Goal: Communication & Community: Participate in discussion

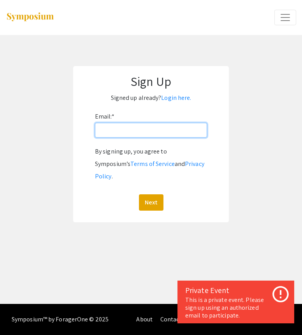
click at [166, 132] on input "Email: *" at bounding box center [151, 130] width 112 height 15
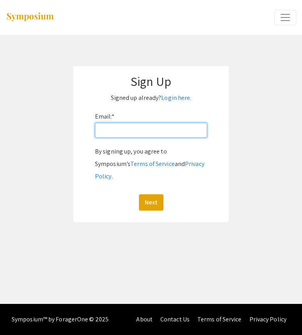
type input "[EMAIL_ADDRESS][DOMAIN_NAME]"
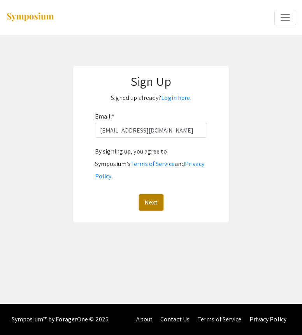
click at [153, 195] on button "Next" at bounding box center [151, 203] width 25 height 16
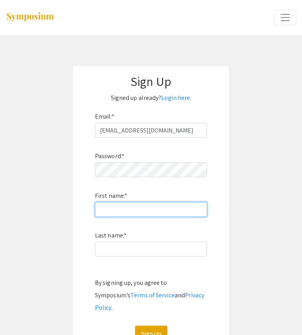
type input "[PERSON_NAME]"
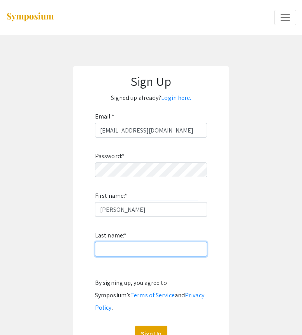
type input "[PERSON_NAME]"
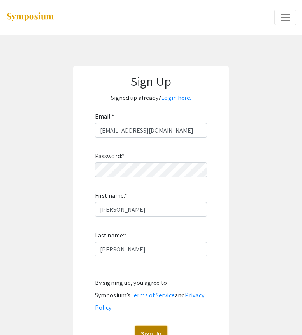
click at [151, 326] on button "Sign Up" at bounding box center [151, 334] width 32 height 16
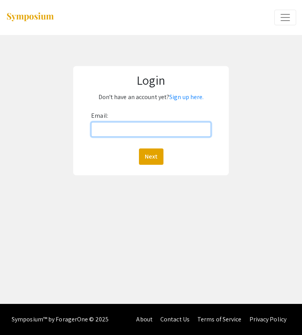
click at [169, 122] on input "Email:" at bounding box center [151, 129] width 120 height 15
click at [116, 128] on input "Email:" at bounding box center [151, 129] width 120 height 15
type input "Mckenzieannrose13@gmail.com"
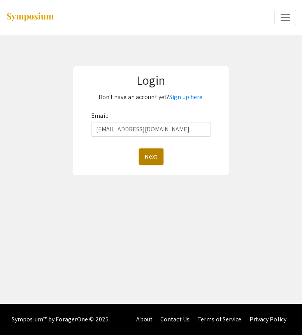
click at [154, 152] on button "Next" at bounding box center [151, 157] width 25 height 16
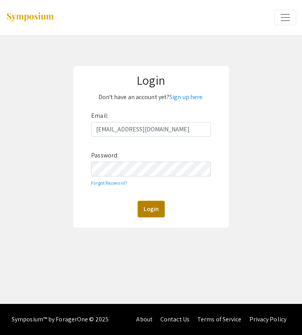
click at [146, 211] on button "Login" at bounding box center [151, 209] width 27 height 16
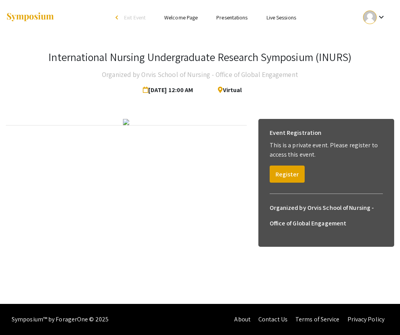
click at [233, 18] on link "Presentations" at bounding box center [231, 17] width 31 height 7
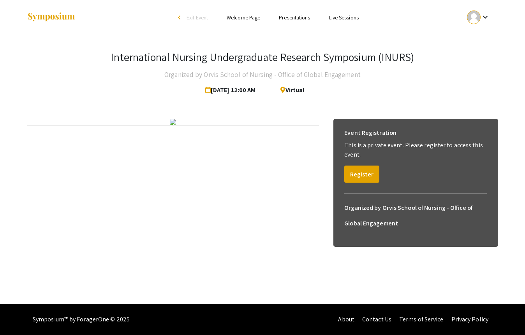
click at [279, 16] on link "Presentations" at bounding box center [294, 17] width 31 height 7
click at [296, 13] on li "Presentations" at bounding box center [294, 17] width 50 height 9
click at [299, 19] on link "Presentations" at bounding box center [294, 17] width 31 height 7
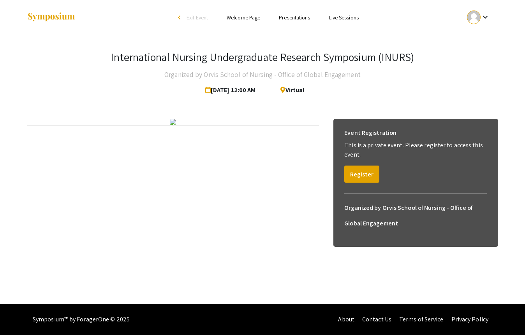
click at [299, 19] on link "Presentations" at bounding box center [294, 17] width 31 height 7
click at [354, 166] on button "Register" at bounding box center [361, 174] width 35 height 17
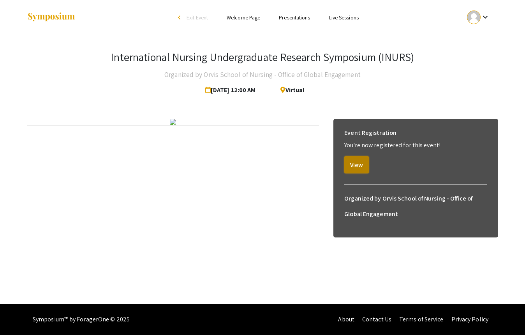
click at [360, 165] on button "View" at bounding box center [356, 164] width 25 height 17
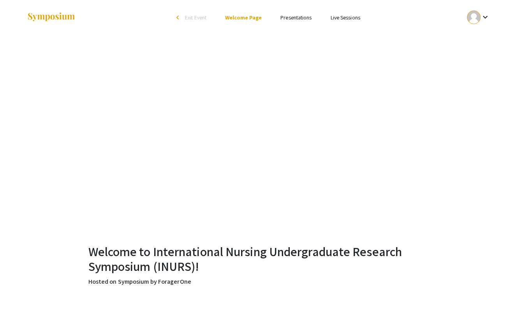
click at [294, 20] on link "Presentations" at bounding box center [295, 17] width 31 height 7
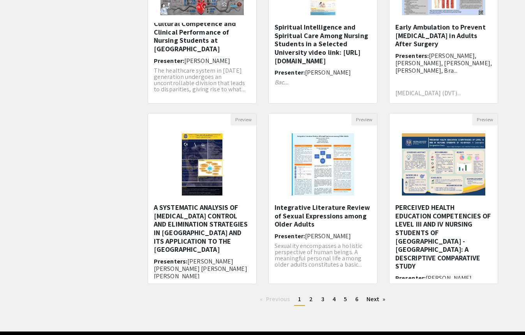
scroll to position [135, 0]
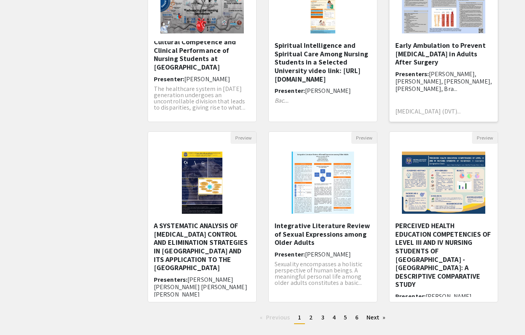
click at [432, 48] on h5 "Early Ambulation to Prevent Deep Vein Thrombosis in Adults After Surgery" at bounding box center [443, 53] width 97 height 25
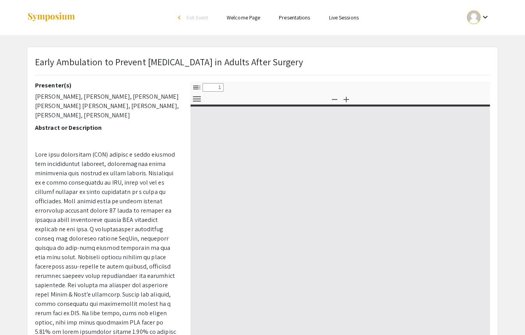
select select "custom"
type input "0"
select select "custom"
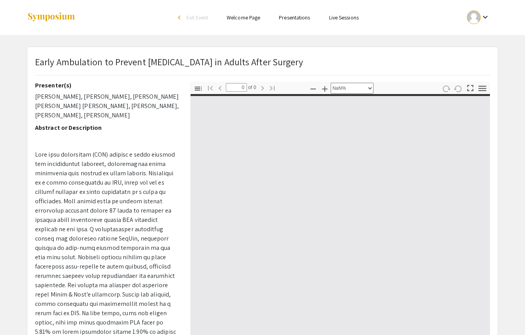
type input "1"
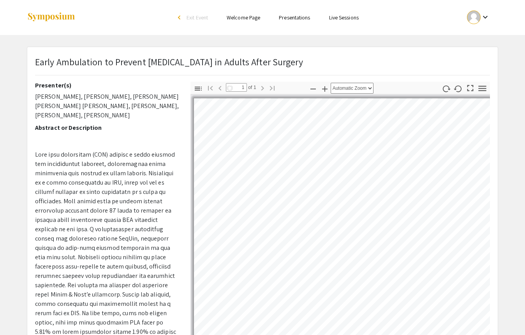
select select "auto"
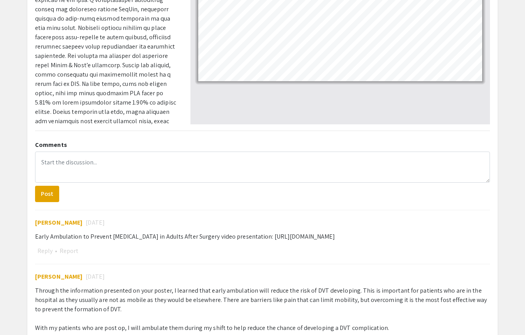
scroll to position [281, 0]
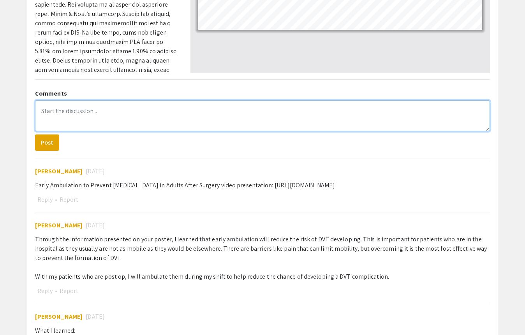
click at [79, 113] on textarea at bounding box center [262, 115] width 455 height 31
type textarea "From this presentation, I learned that"
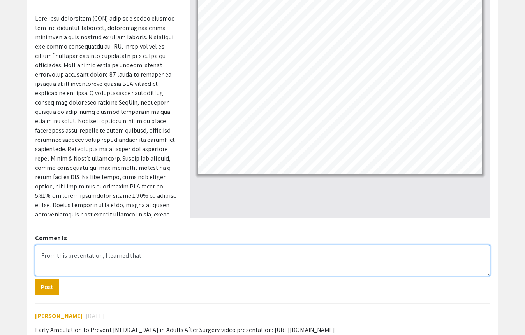
scroll to position [0, 0]
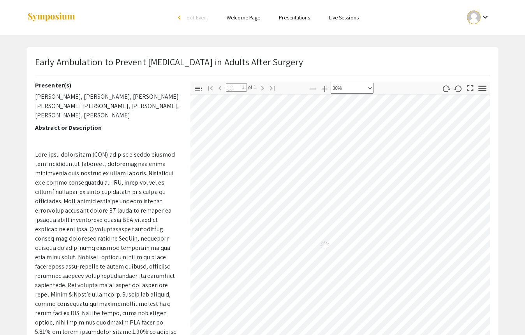
select select "0.5"
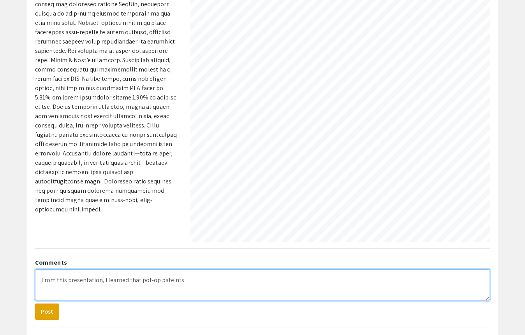
scroll to position [110, 0]
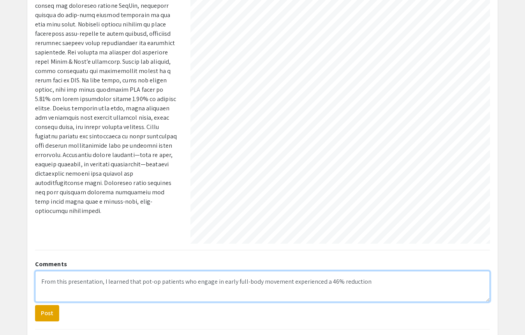
click at [371, 282] on textarea "From this presentation, I learned that pot-op patients who engage in early full…" at bounding box center [262, 286] width 455 height 31
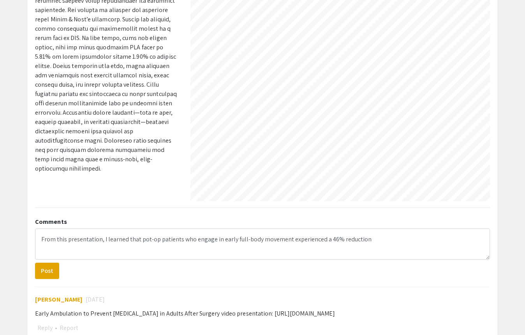
scroll to position [112, 320]
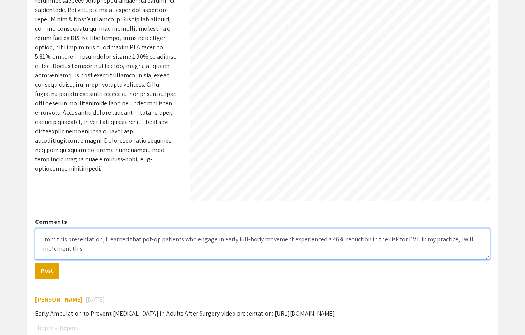
click at [407, 255] on textarea "From this presentation, I learned that pot-op patients who engage in early full…" at bounding box center [262, 244] width 455 height 31
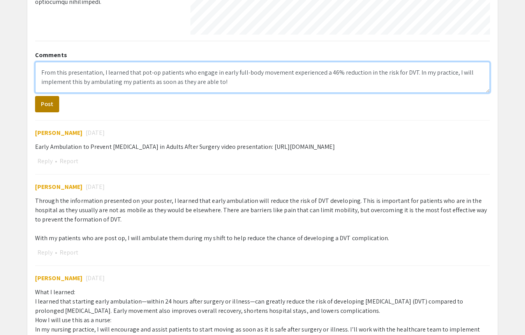
scroll to position [307, 0]
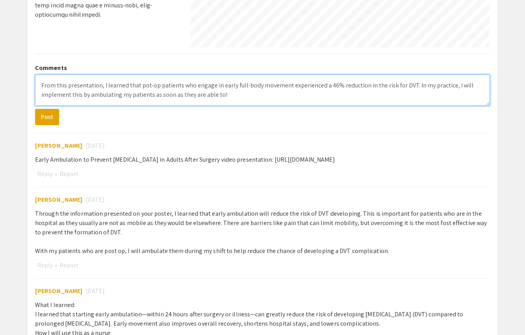
click at [41, 83] on textarea "From this presentation, I learned that pot-op patients who engage in early full…" at bounding box center [262, 90] width 455 height 31
click at [241, 98] on textarea "Wonderful job! From this presentation, I learned that pot-op patients who engag…" at bounding box center [262, 90] width 455 height 31
type textarea "Wonderful job! From this presentation, I learned that pot-op patients who engag…"
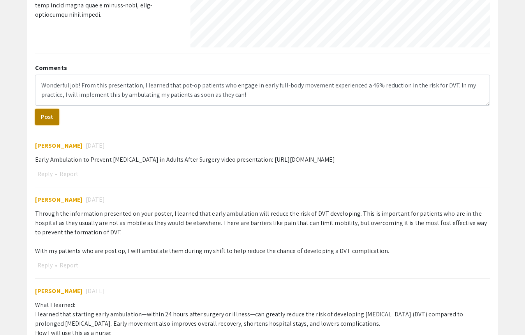
click at [49, 116] on button "Post" at bounding box center [47, 117] width 24 height 16
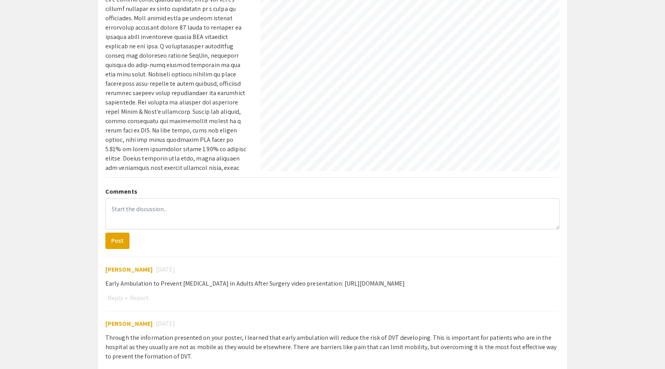
scroll to position [0, 0]
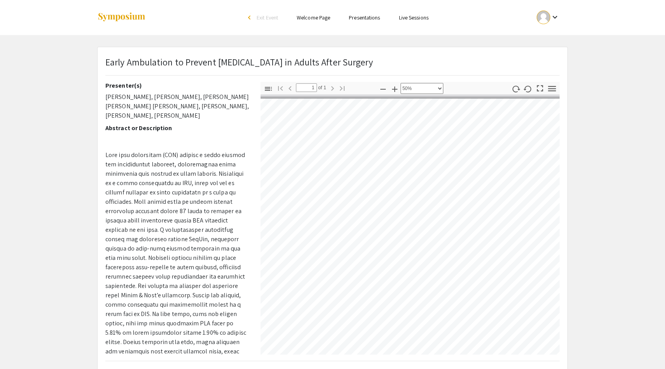
click at [379, 18] on link "Presentations" at bounding box center [364, 17] width 31 height 7
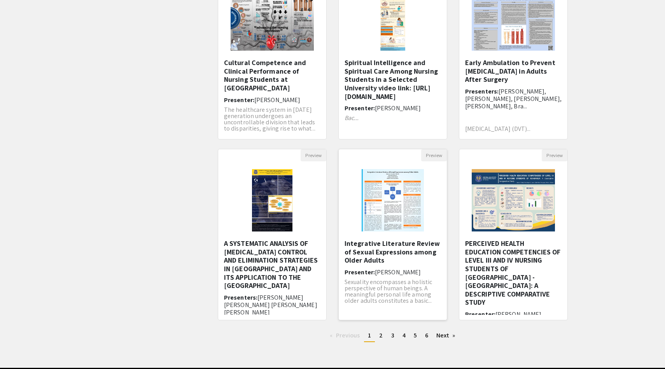
scroll to position [121, 0]
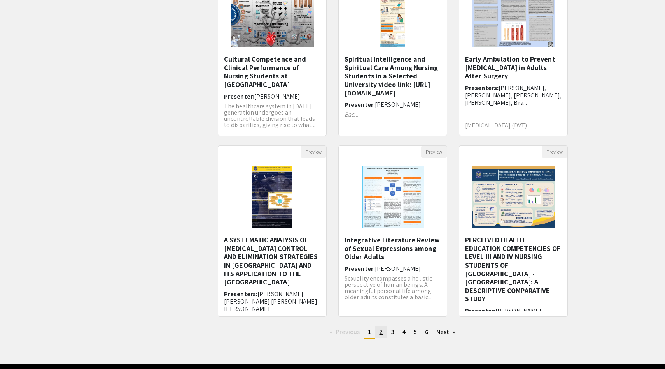
click at [379, 332] on link "page 2" at bounding box center [381, 332] width 11 height 12
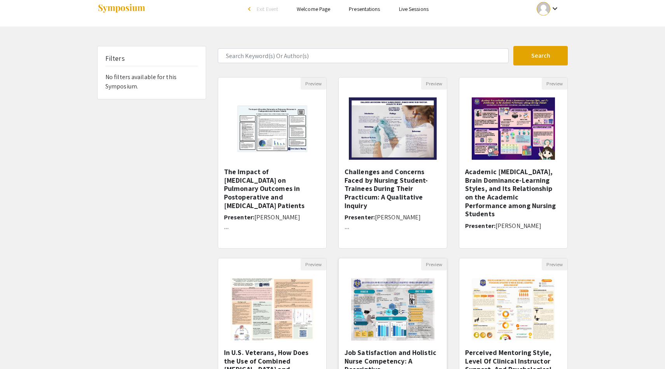
scroll to position [11, 0]
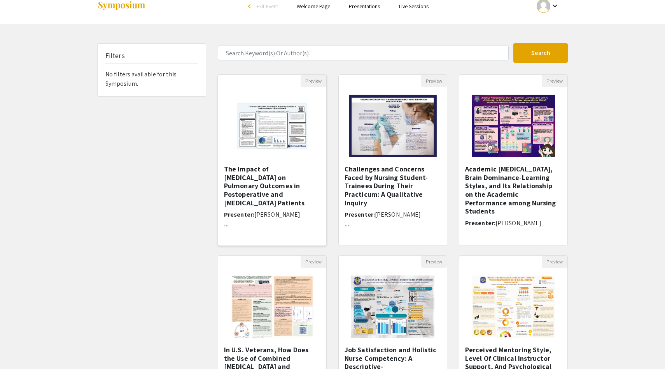
click at [284, 135] on img at bounding box center [272, 126] width 108 height 68
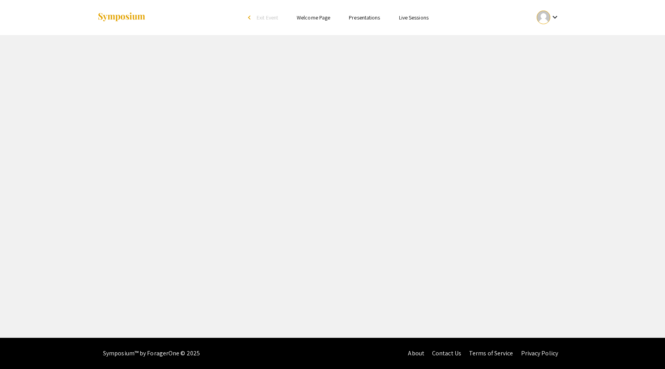
select select "custom"
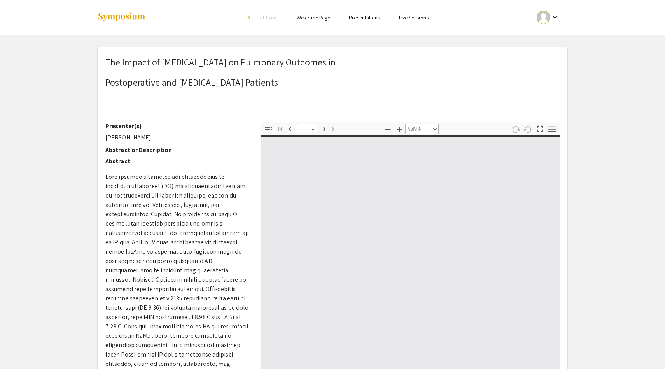
type input "0"
select select "custom"
type input "1"
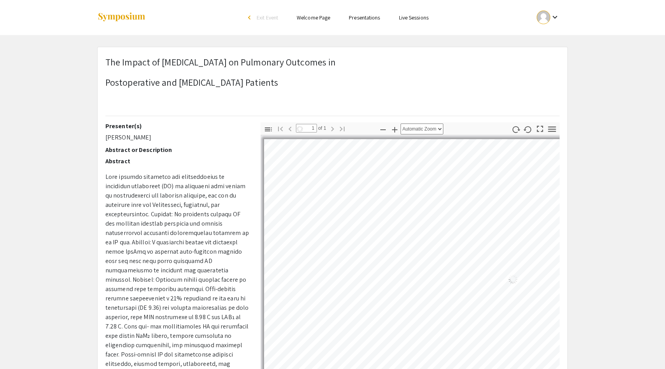
select select "auto"
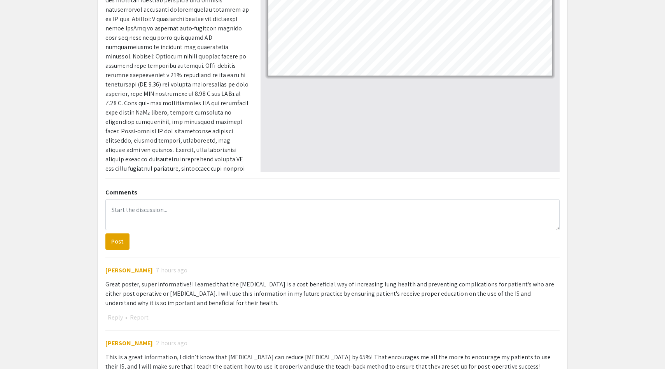
scroll to position [224, 0]
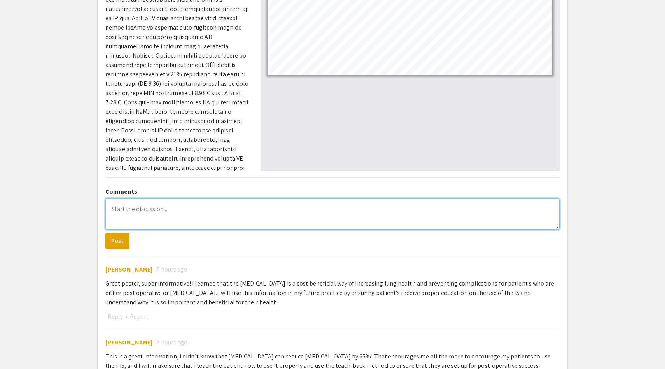
click at [206, 219] on textarea at bounding box center [332, 213] width 455 height 31
type textarea "L"
type textarea "I loved this poster! I learned that"
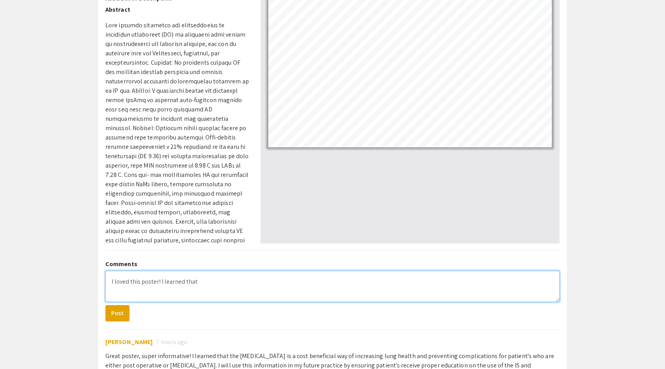
scroll to position [0, 67]
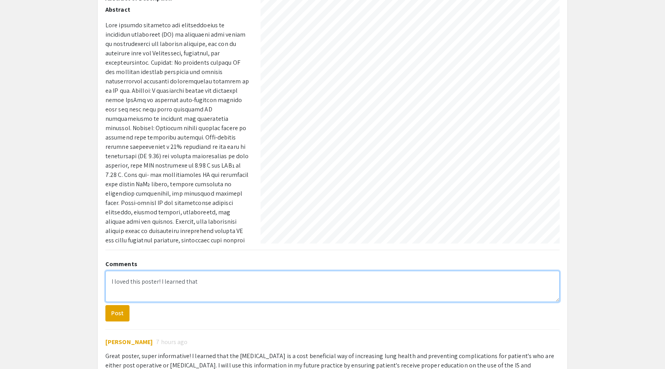
select select "custom"
type textarea "I loved this poster! I learned that"
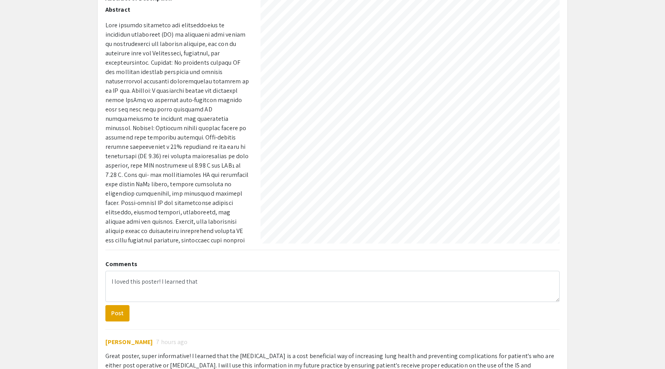
scroll to position [171, 927]
select select "custom"
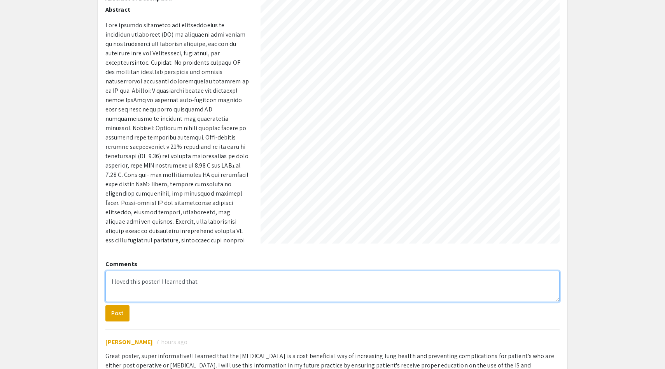
click at [241, 283] on textarea "I loved this poster! I learned that" at bounding box center [332, 285] width 455 height 31
click at [446, 285] on textarea "I loved this poster! I learned that with proper education, guidance, and proper…" at bounding box center [332, 285] width 455 height 31
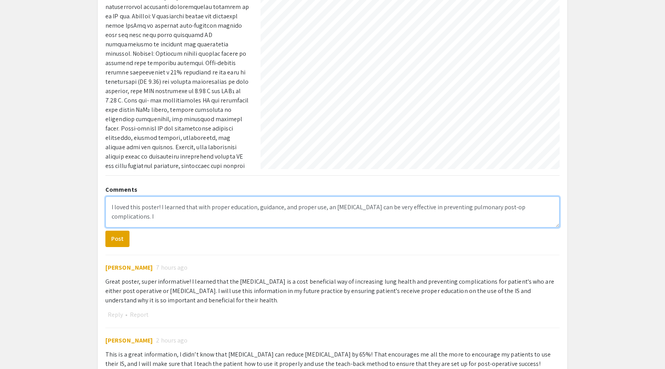
scroll to position [226, 0]
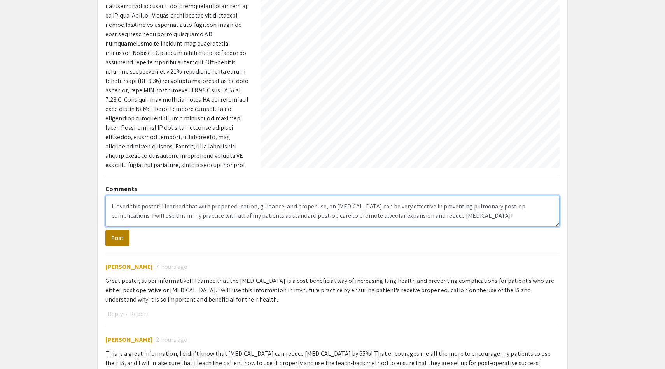
type textarea "I loved this poster! I learned that with proper education, guidance, and proper…"
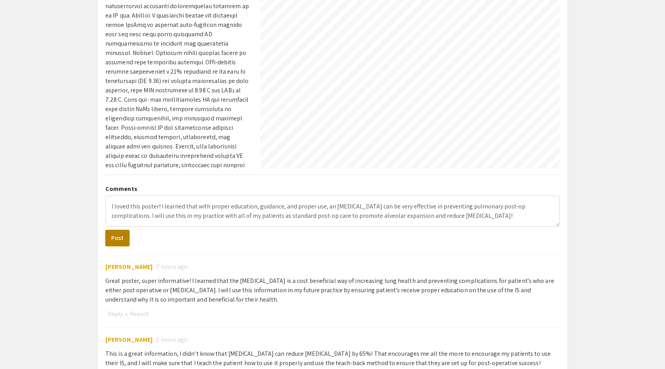
click at [107, 242] on button "Post" at bounding box center [117, 238] width 24 height 16
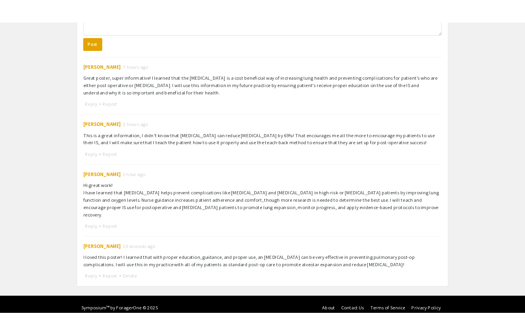
scroll to position [436, 0]
